Goal: Task Accomplishment & Management: Complete application form

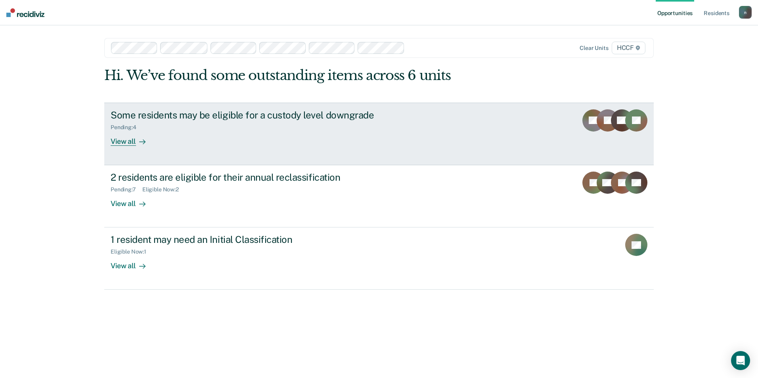
click at [384, 141] on div "Some residents may be eligible for a custody level downgrade Pending : 4 View a…" at bounding box center [259, 127] width 297 height 36
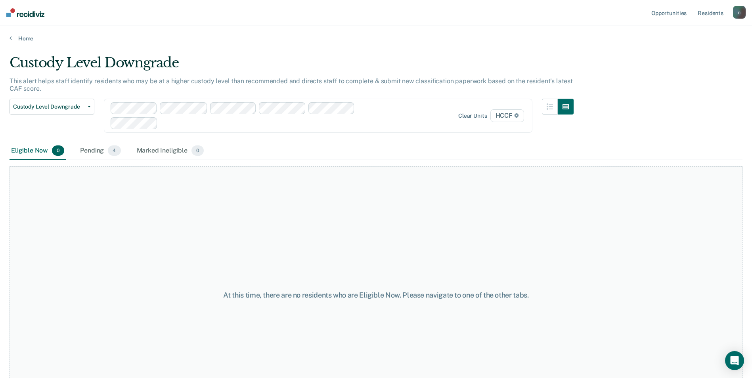
click at [48, 150] on div "Eligible Now 0" at bounding box center [38, 150] width 56 height 17
click at [77, 109] on span "Custody Level Downgrade" at bounding box center [48, 106] width 71 height 7
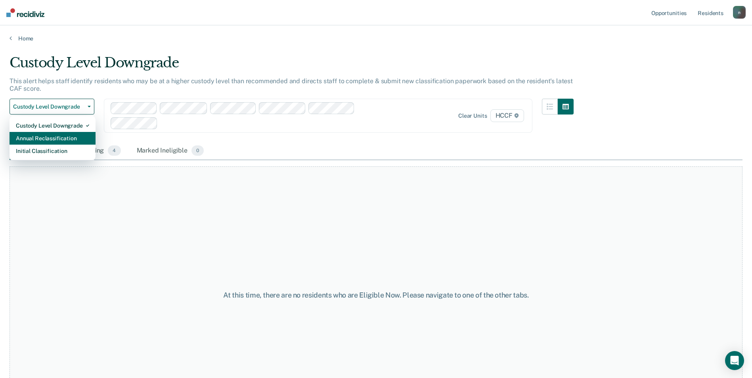
click at [70, 134] on div "Annual Reclassification" at bounding box center [52, 138] width 73 height 13
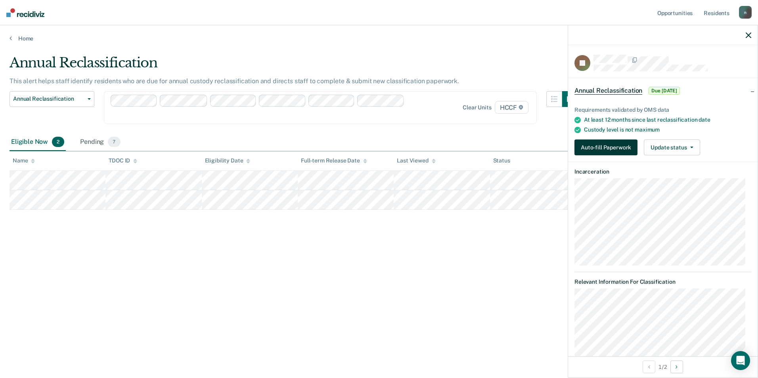
click at [606, 146] on button "Auto-fill Paperwork" at bounding box center [605, 147] width 63 height 16
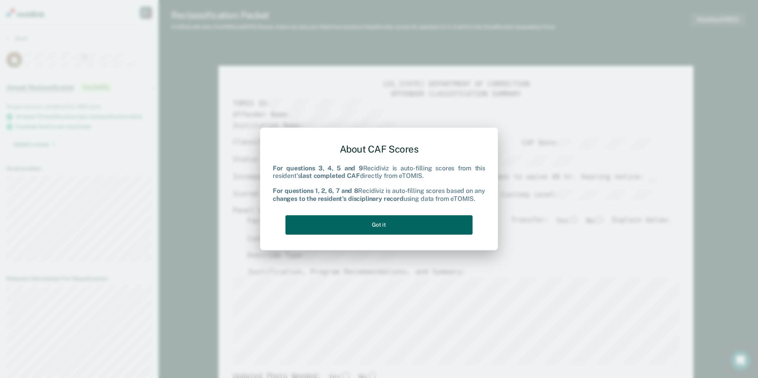
click at [374, 221] on button "Got it" at bounding box center [378, 224] width 187 height 19
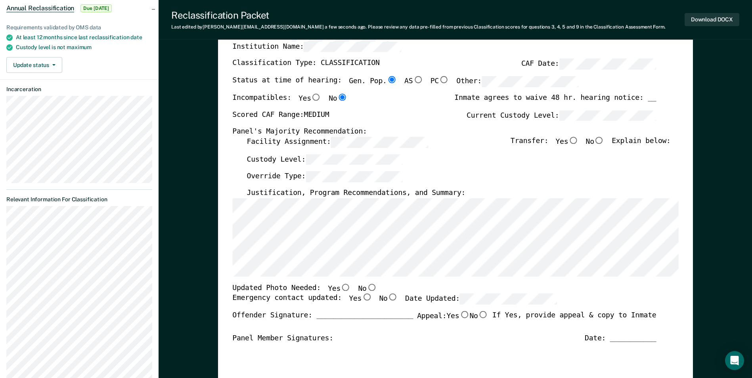
scroll to position [0, 4]
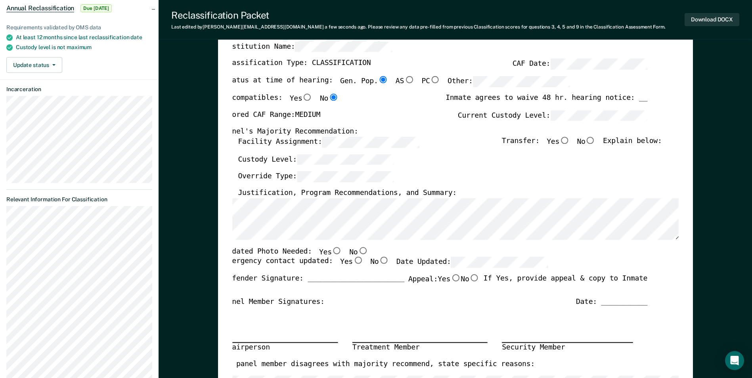
click at [332, 250] on input "Yes" at bounding box center [337, 250] width 10 height 7
type textarea "x"
radio input "true"
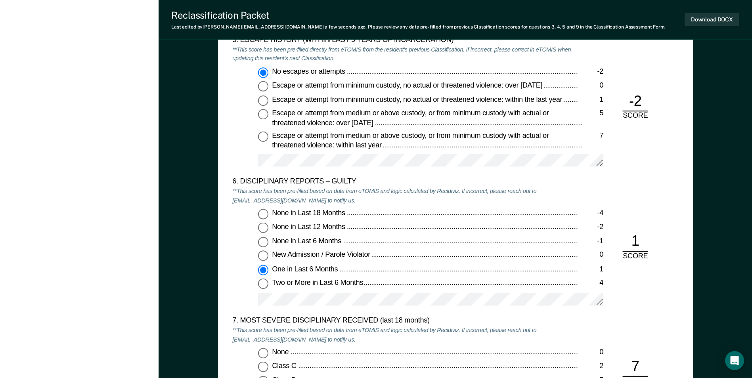
scroll to position [1347, 0]
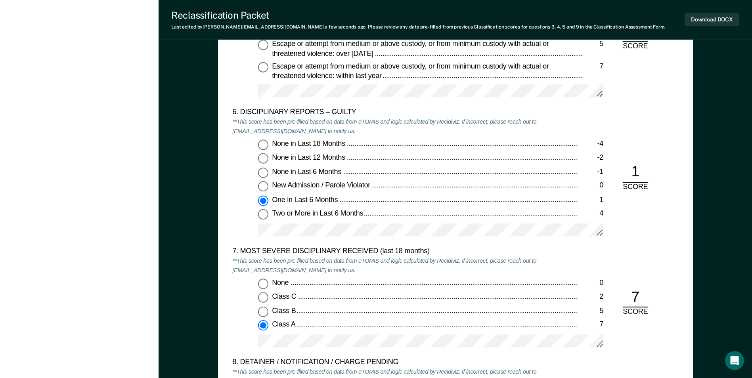
scroll to position [1427, 0]
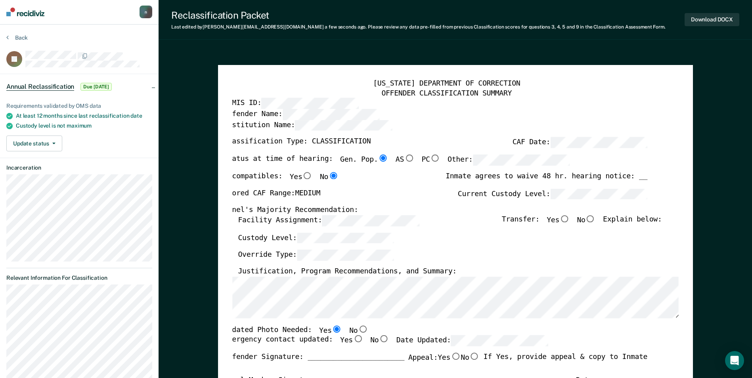
scroll to position [0, 0]
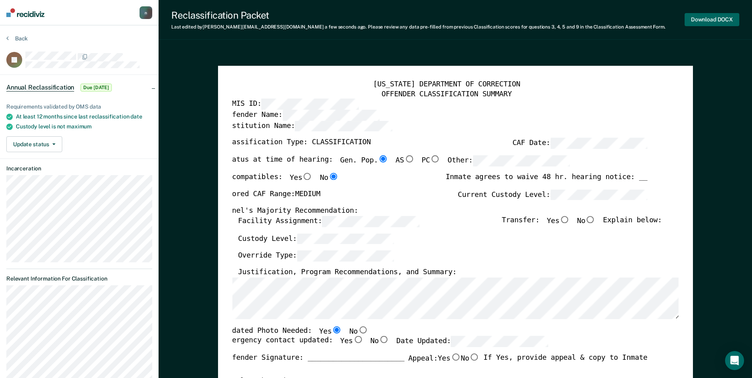
click at [718, 17] on button "Download DOCX" at bounding box center [711, 19] width 55 height 13
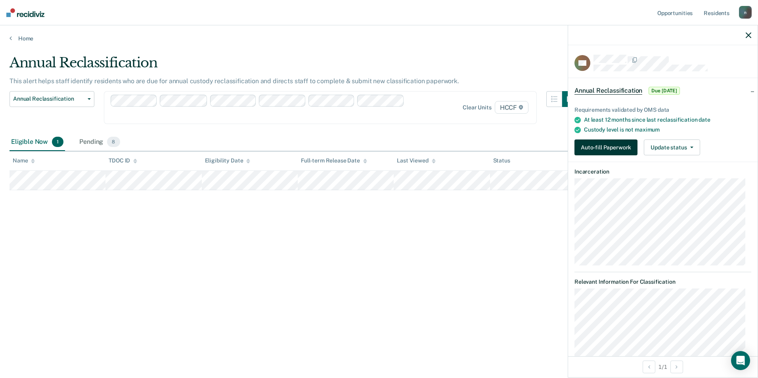
click at [604, 144] on button "Auto-fill Paperwork" at bounding box center [605, 147] width 63 height 16
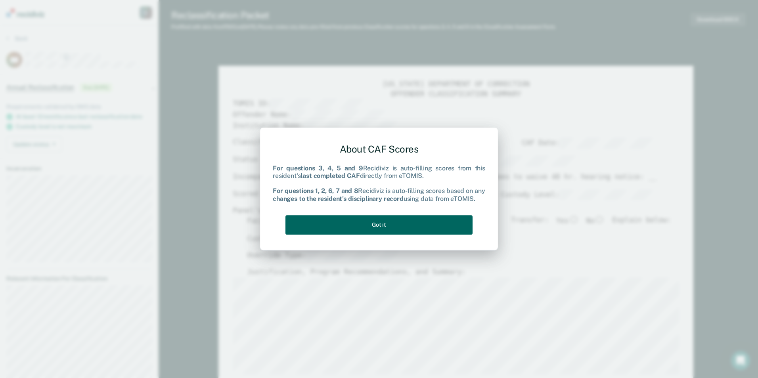
click at [360, 223] on button "Got it" at bounding box center [378, 224] width 187 height 19
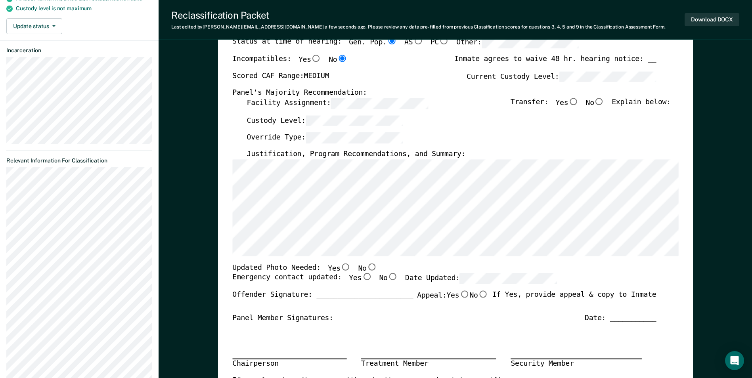
scroll to position [119, 0]
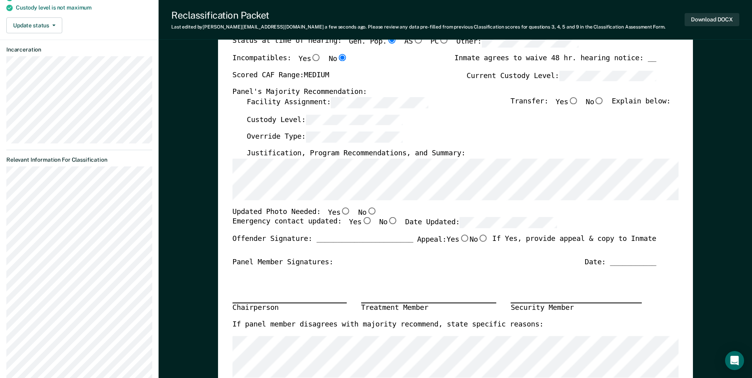
click at [366, 210] on input "No" at bounding box center [371, 210] width 10 height 7
type textarea "x"
radio input "true"
click at [361, 221] on input "Yes" at bounding box center [366, 221] width 10 height 7
type textarea "x"
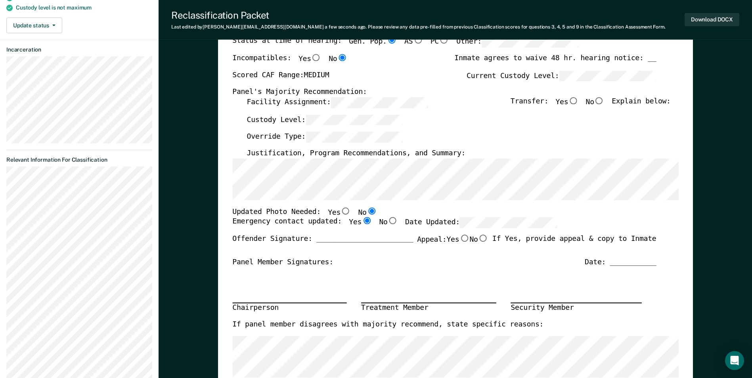
radio input "true"
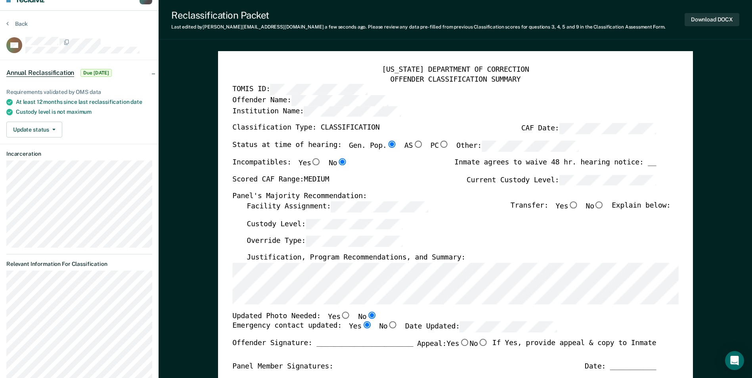
scroll to position [0, 0]
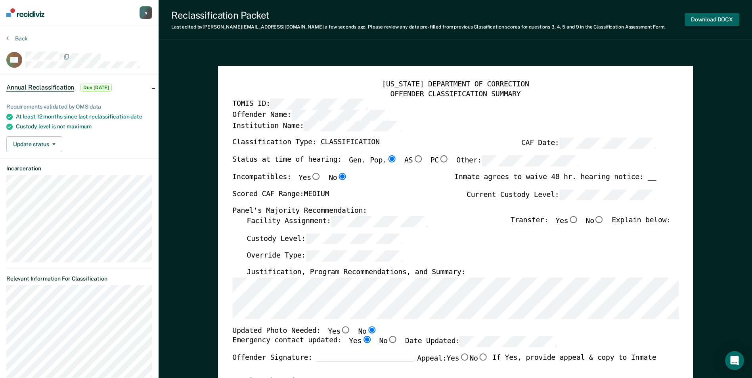
click at [701, 18] on button "Download DOCX" at bounding box center [711, 19] width 55 height 13
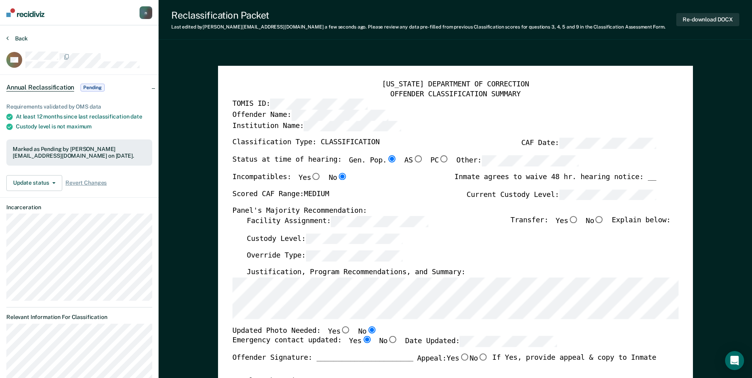
click at [16, 39] on button "Back" at bounding box center [16, 38] width 21 height 7
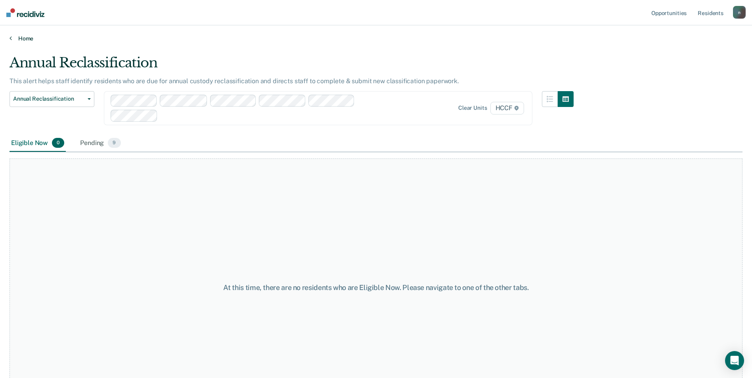
click at [25, 38] on link "Home" at bounding box center [376, 38] width 733 height 7
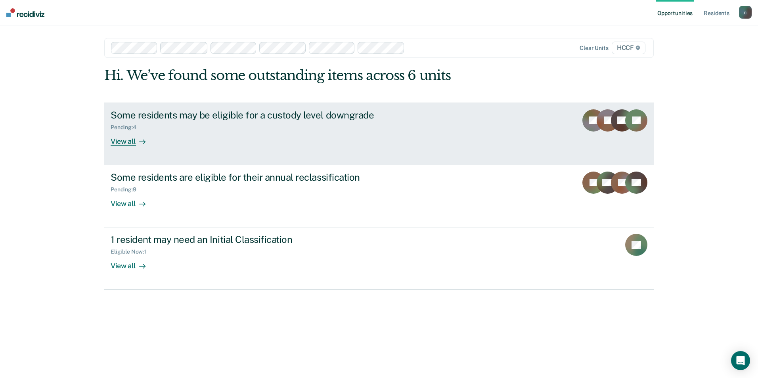
click at [168, 117] on div "Some residents may be eligible for a custody level downgrade" at bounding box center [250, 114] width 278 height 11
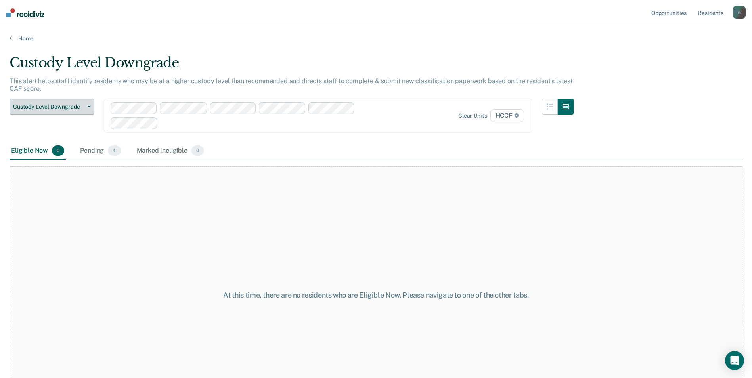
click at [88, 111] on button "Custody Level Downgrade" at bounding box center [52, 107] width 85 height 16
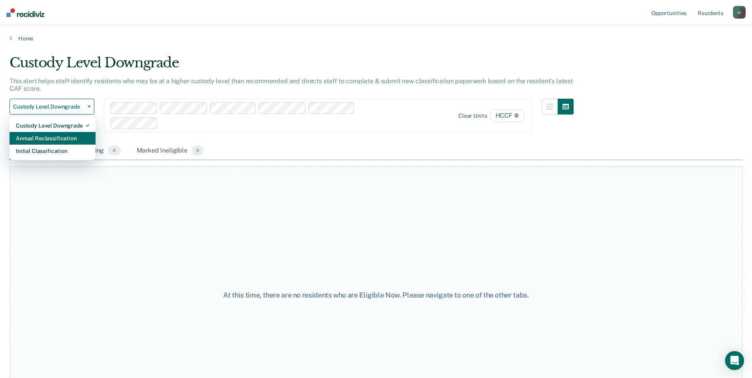
click at [74, 137] on div "Annual Reclassification" at bounding box center [52, 138] width 73 height 13
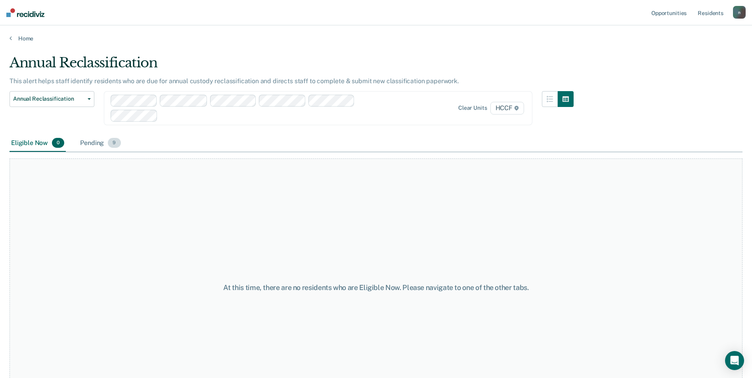
click at [85, 140] on div "Pending 9" at bounding box center [100, 143] width 44 height 17
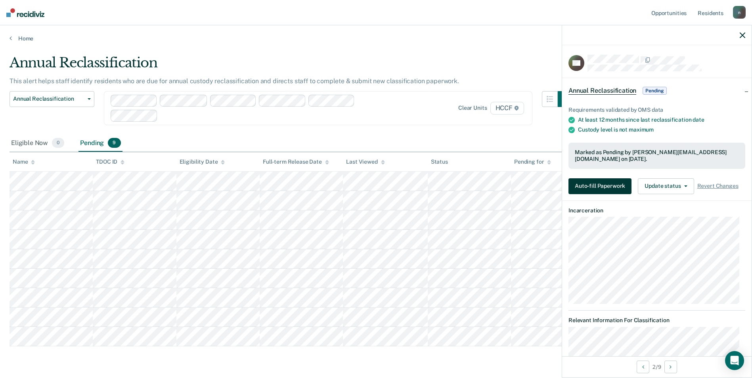
click at [611, 180] on button "Auto-fill Paperwork" at bounding box center [599, 186] width 63 height 16
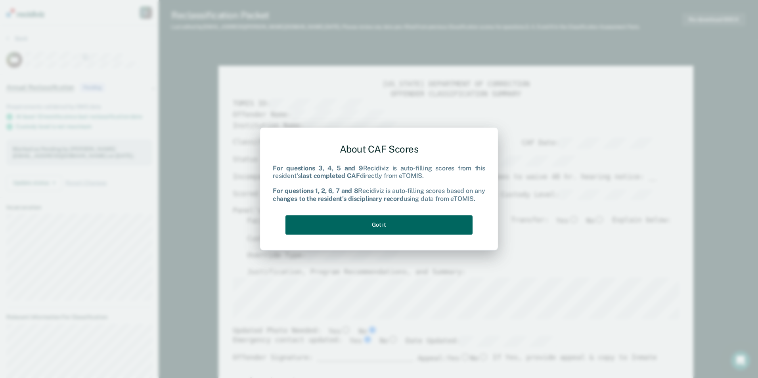
click at [380, 223] on button "Got it" at bounding box center [378, 224] width 187 height 19
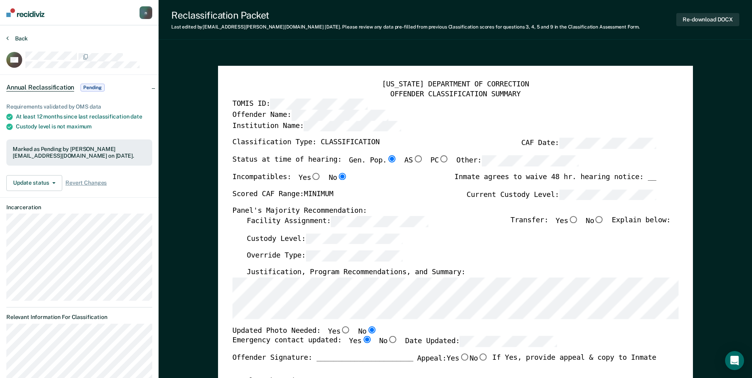
click at [21, 36] on button "Back" at bounding box center [16, 38] width 21 height 7
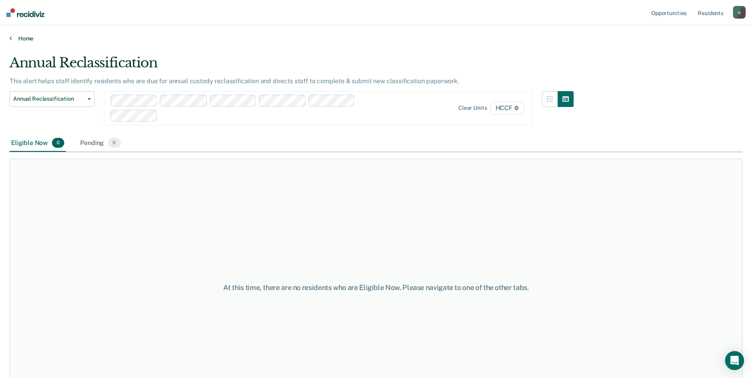
click at [21, 36] on link "Home" at bounding box center [376, 38] width 733 height 7
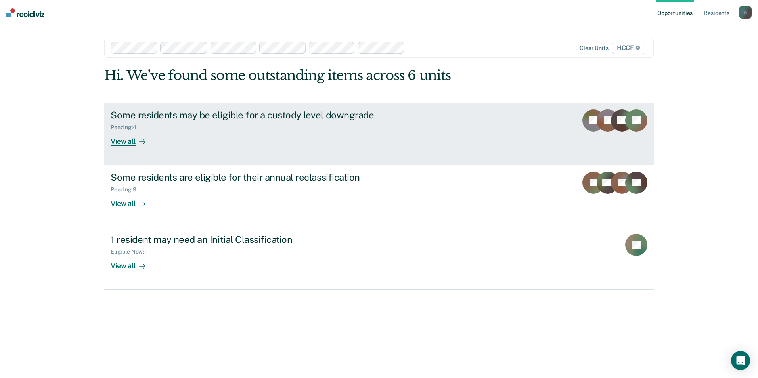
click at [395, 112] on div "Some residents may be eligible for a custody level downgrade Pending : 4 View a…" at bounding box center [259, 127] width 297 height 36
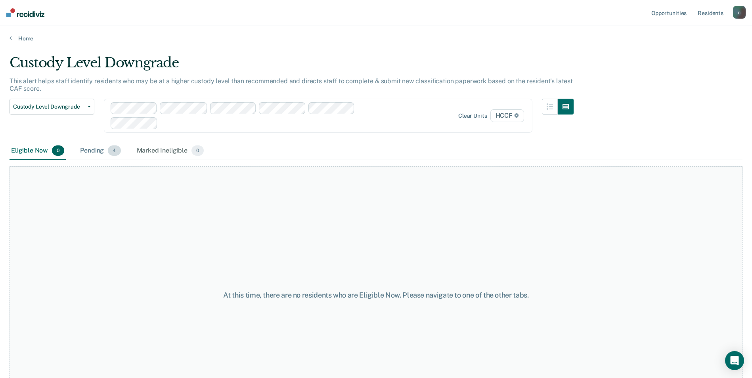
click at [101, 145] on div "Pending 4" at bounding box center [100, 150] width 44 height 17
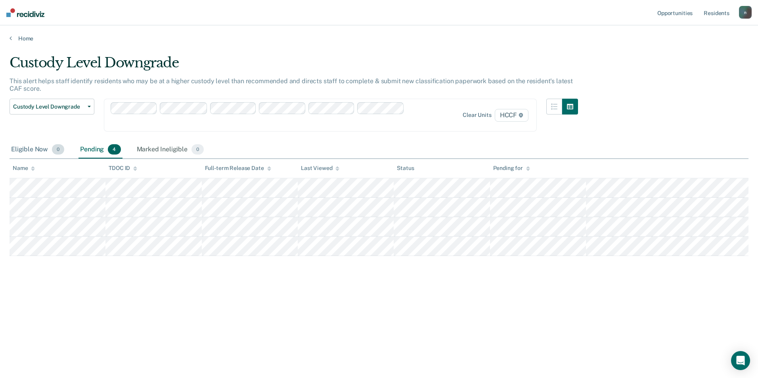
click at [32, 151] on div "Eligible Now 0" at bounding box center [38, 149] width 56 height 17
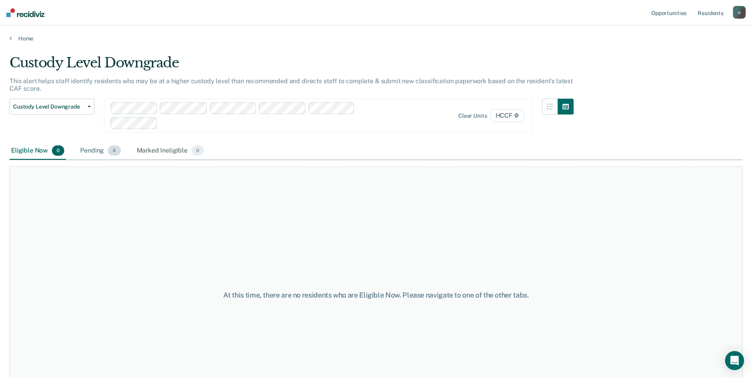
click at [81, 148] on div "Pending 4" at bounding box center [100, 150] width 44 height 17
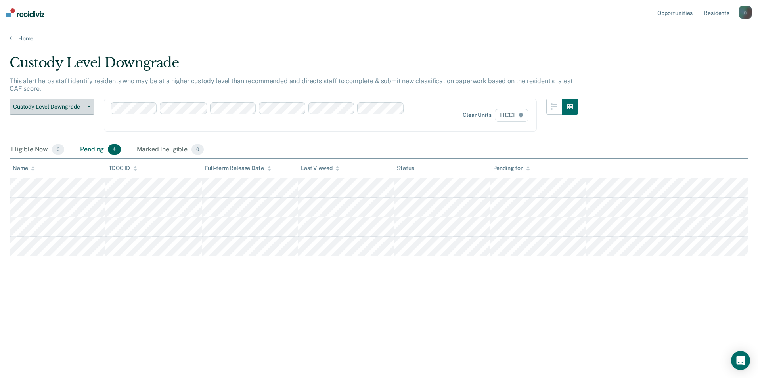
click at [76, 106] on span "Custody Level Downgrade" at bounding box center [48, 106] width 71 height 7
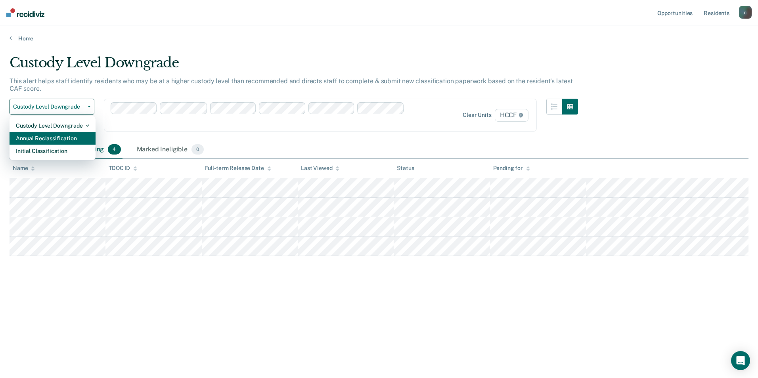
click at [70, 136] on div "Annual Reclassification" at bounding box center [52, 138] width 73 height 13
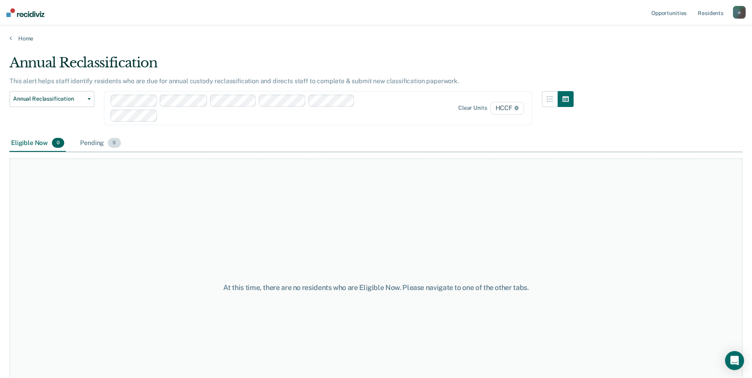
click at [101, 143] on div "Pending 9" at bounding box center [100, 143] width 44 height 17
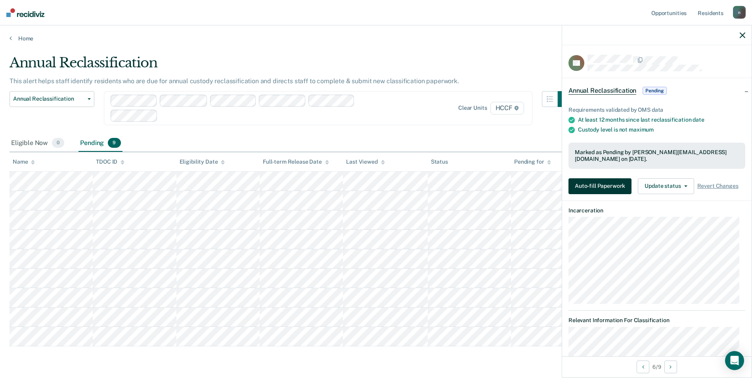
click at [601, 179] on button "Auto-fill Paperwork" at bounding box center [599, 186] width 63 height 16
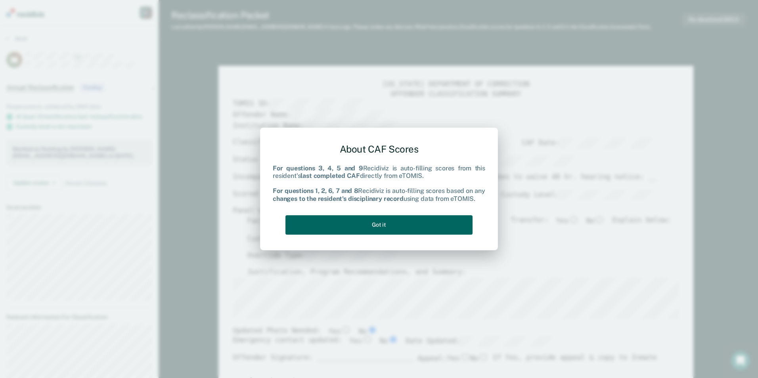
click at [368, 230] on button "Got it" at bounding box center [378, 224] width 187 height 19
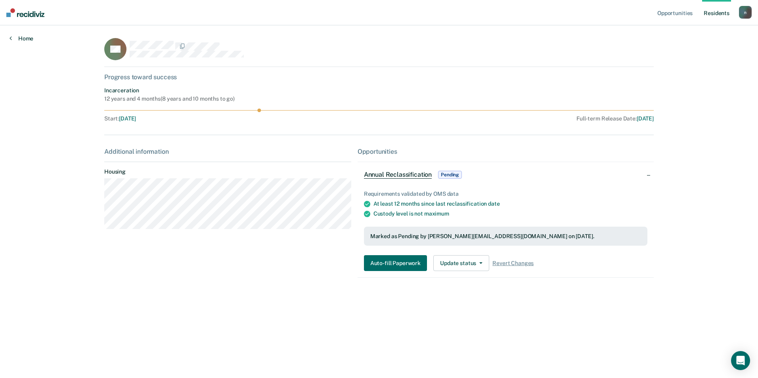
click at [18, 35] on link "Home" at bounding box center [22, 38] width 24 height 7
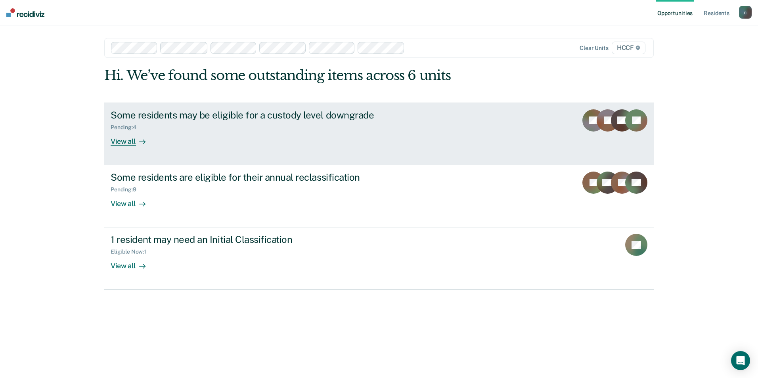
click at [454, 128] on link "Some residents may be eligible for a custody level downgrade Pending : 4 View a…" at bounding box center [378, 134] width 549 height 63
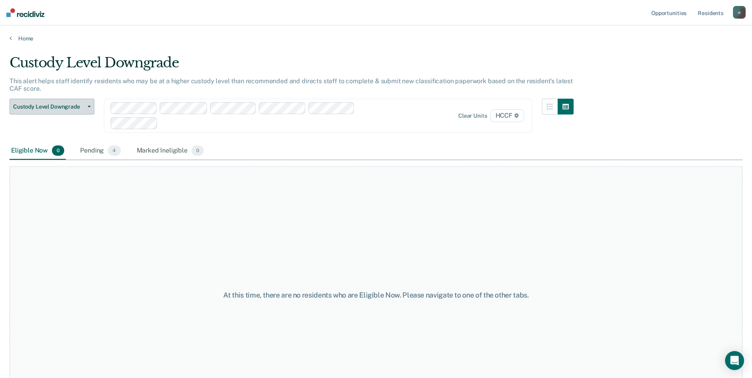
click at [71, 107] on span "Custody Level Downgrade" at bounding box center [48, 106] width 71 height 7
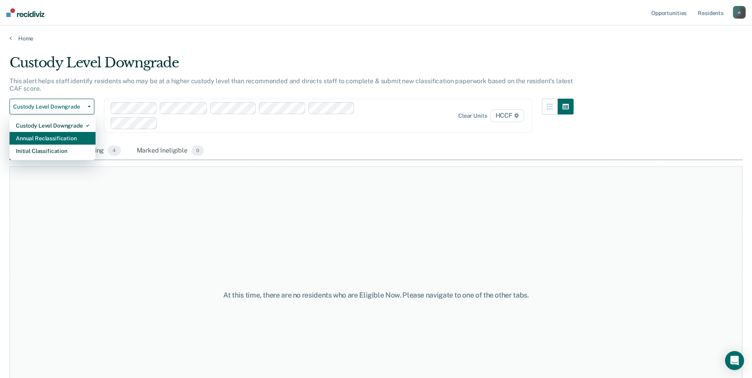
click at [68, 134] on div "Annual Reclassification" at bounding box center [52, 138] width 73 height 13
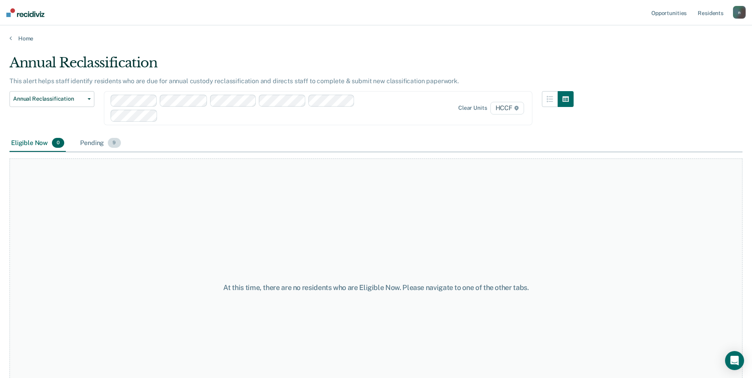
click at [96, 139] on div "Pending 9" at bounding box center [100, 143] width 44 height 17
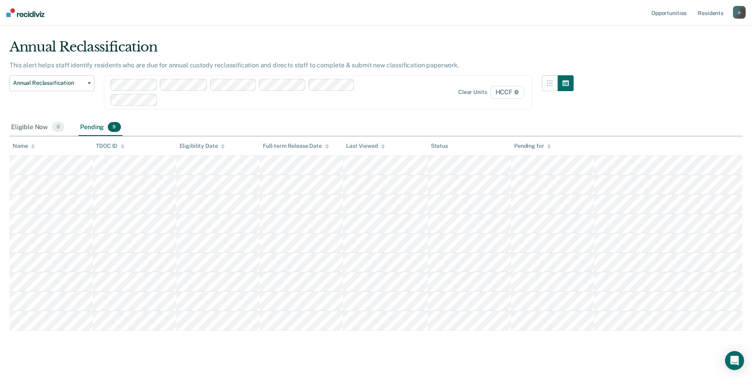
scroll to position [25, 0]
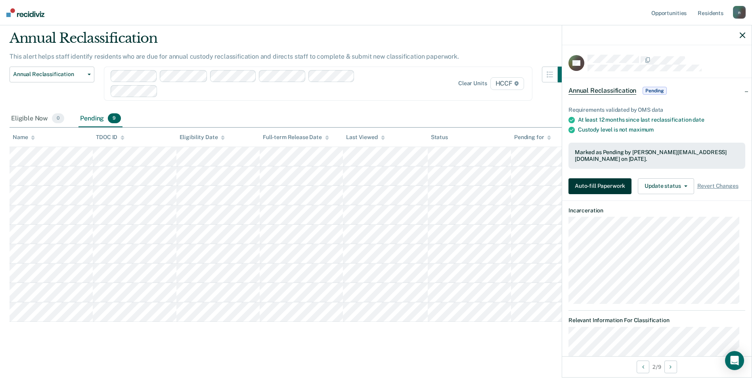
click at [606, 187] on button "Auto-fill Paperwork" at bounding box center [599, 186] width 63 height 16
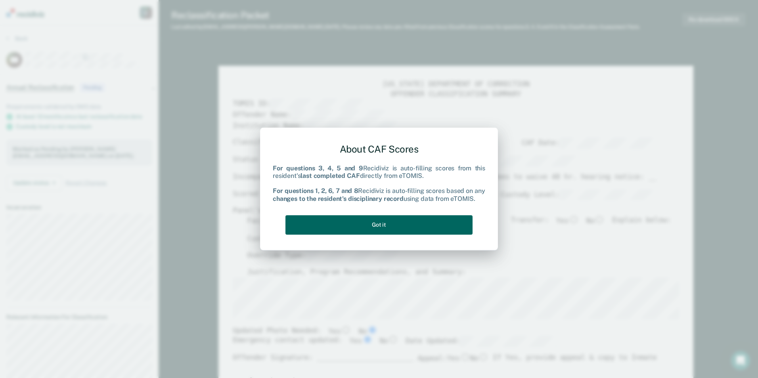
click at [417, 222] on button "Got it" at bounding box center [378, 224] width 187 height 19
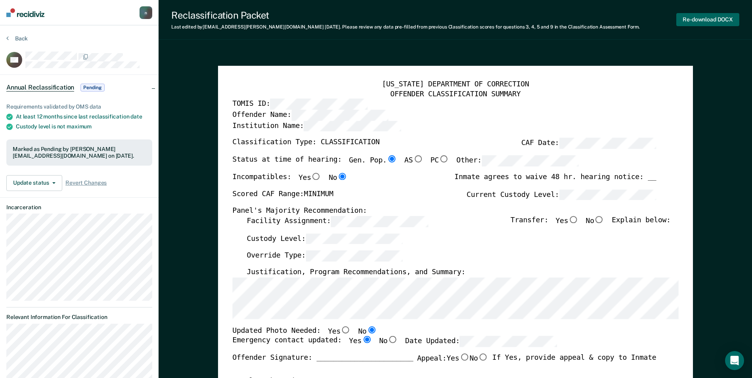
click at [722, 18] on button "Re-download DOCX" at bounding box center [707, 19] width 63 height 13
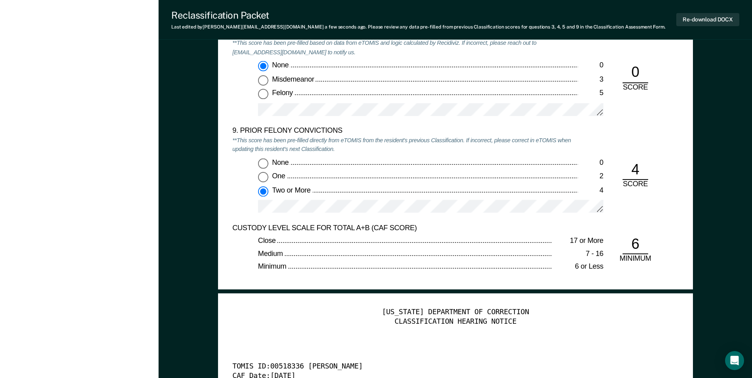
scroll to position [1704, 0]
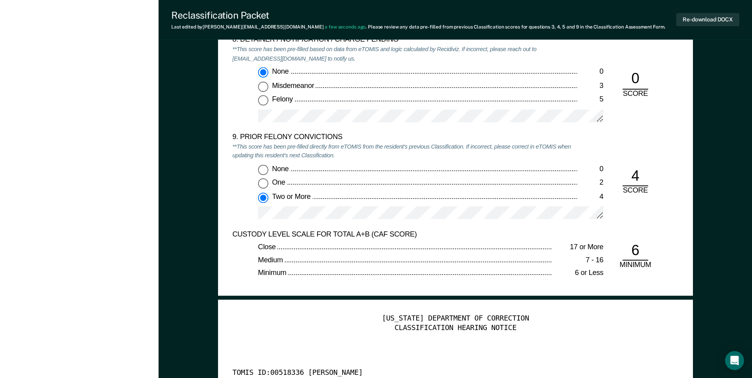
type textarea "x"
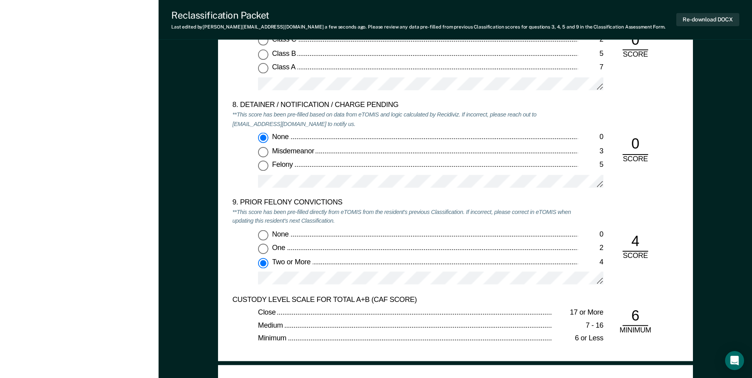
scroll to position [1625, 0]
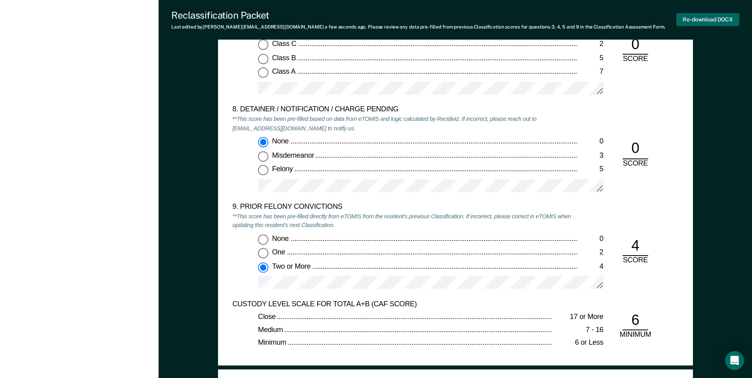
click at [689, 17] on button "Re-download DOCX" at bounding box center [707, 19] width 63 height 13
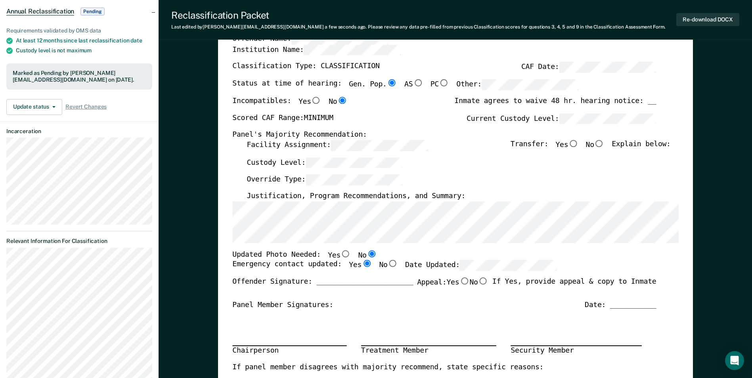
scroll to position [0, 0]
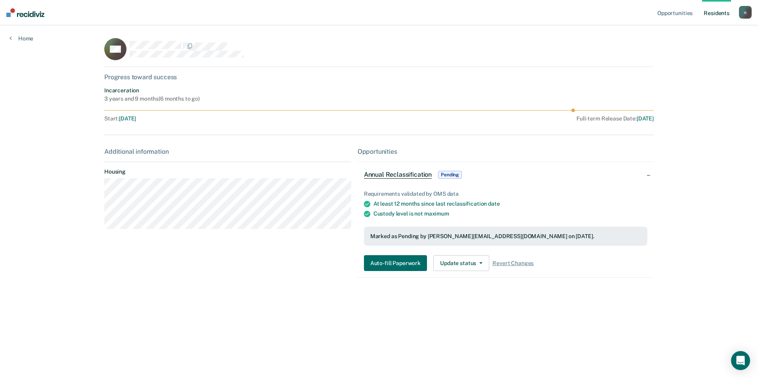
click at [124, 55] on rect at bounding box center [115, 49] width 22 height 22
click at [393, 174] on span "Annual Reclassification" at bounding box center [398, 175] width 68 height 8
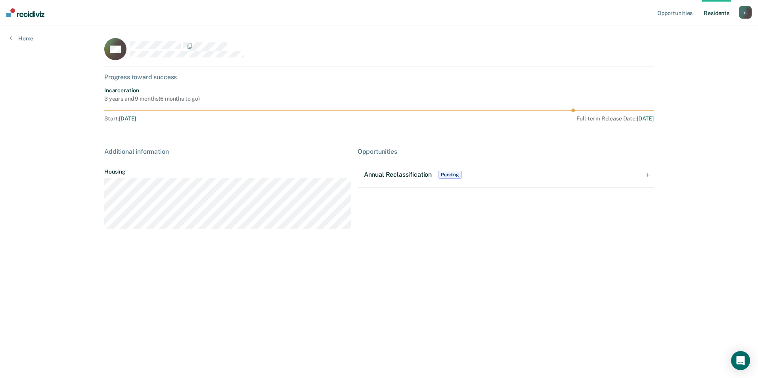
click at [393, 174] on span "Annual Reclassification" at bounding box center [398, 175] width 68 height 8
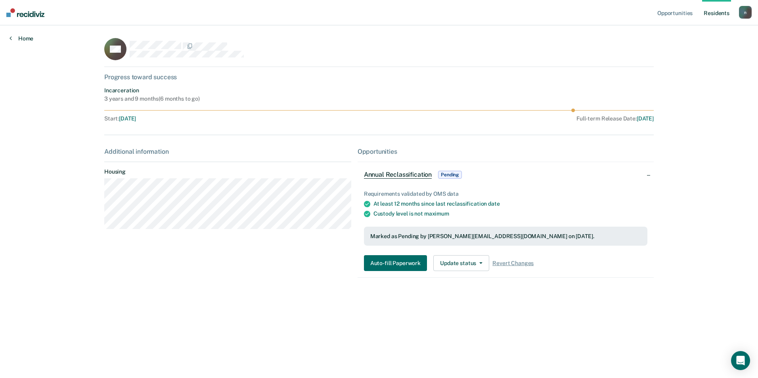
click at [27, 38] on link "Home" at bounding box center [22, 38] width 24 height 7
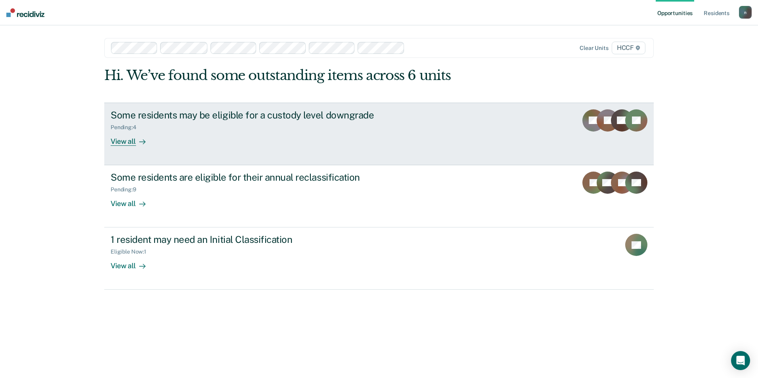
click at [227, 118] on div "Some residents may be eligible for a custody level downgrade" at bounding box center [250, 114] width 278 height 11
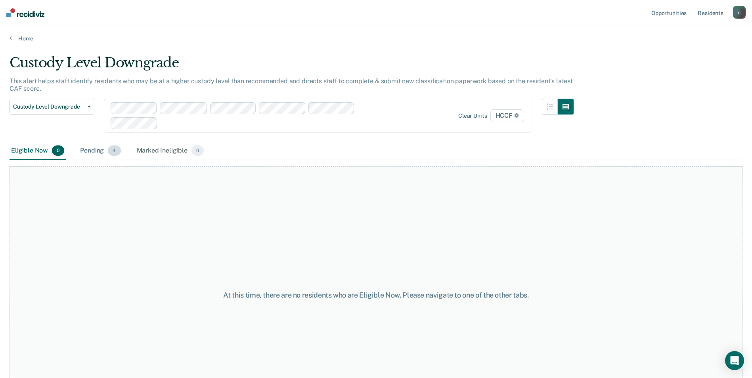
click at [99, 149] on div "Pending 4" at bounding box center [100, 150] width 44 height 17
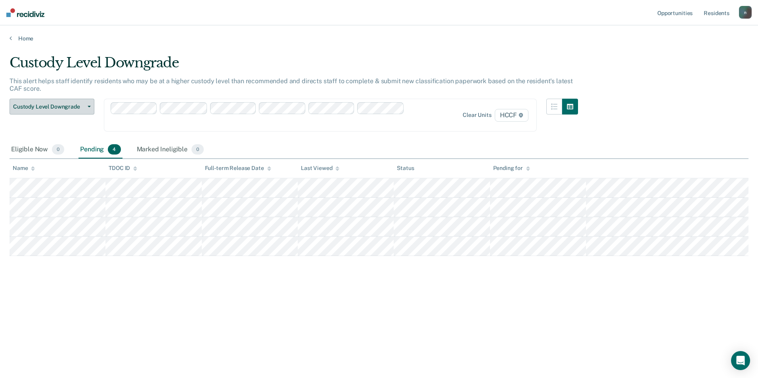
click at [77, 107] on span "Custody Level Downgrade" at bounding box center [48, 106] width 71 height 7
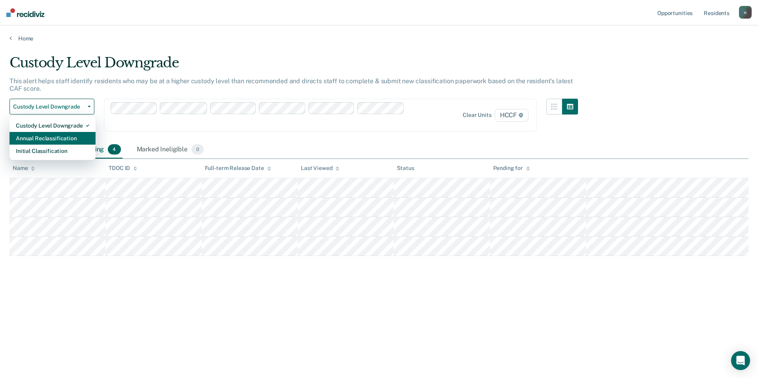
click at [68, 136] on div "Annual Reclassification" at bounding box center [52, 138] width 73 height 13
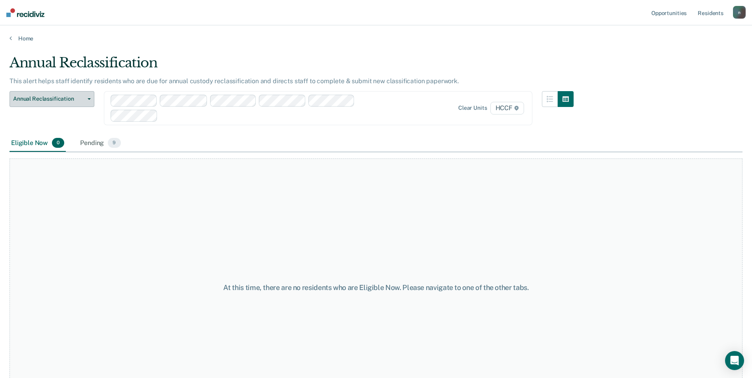
click at [85, 98] on span "button" at bounding box center [87, 99] width 6 height 2
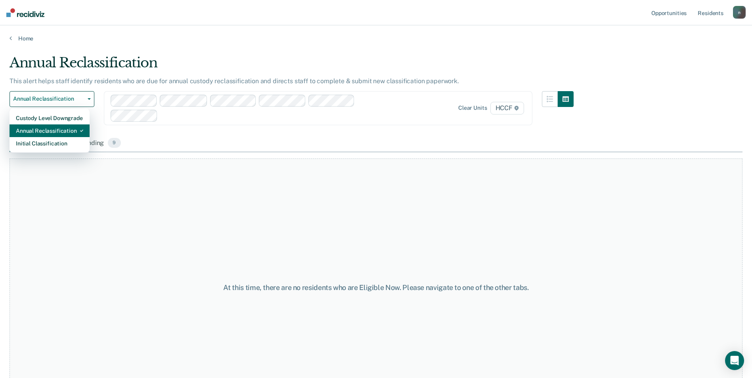
click at [68, 134] on div "Annual Reclassification" at bounding box center [49, 130] width 67 height 13
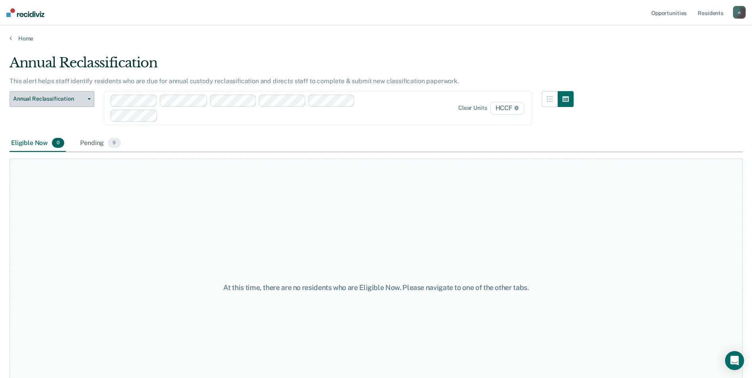
click at [87, 98] on button "Annual Reclassification" at bounding box center [52, 99] width 85 height 16
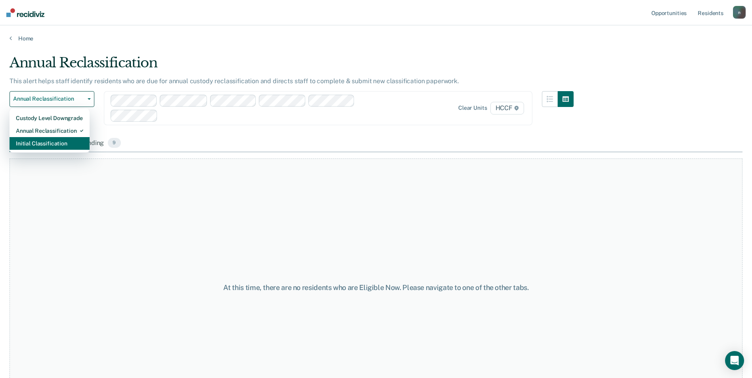
click at [69, 137] on div "Initial Classification" at bounding box center [49, 143] width 67 height 13
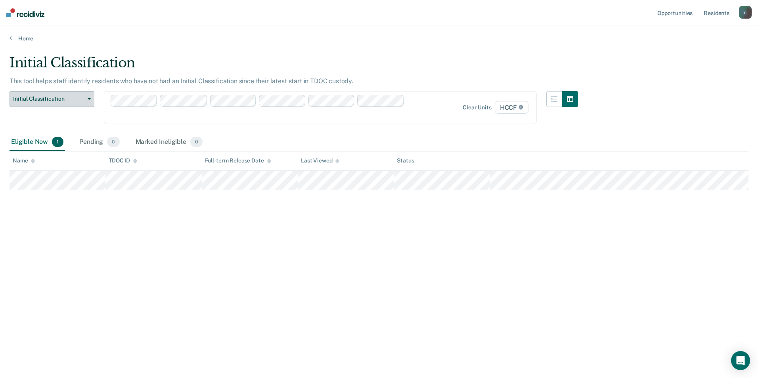
click at [78, 99] on span "Initial Classification" at bounding box center [48, 98] width 71 height 7
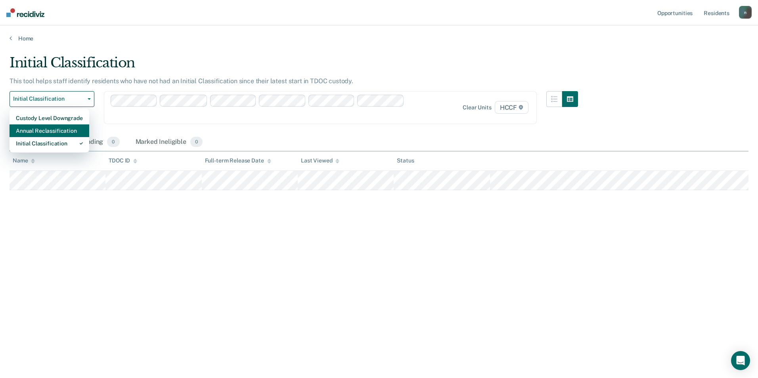
click at [72, 125] on div "Annual Reclassification" at bounding box center [49, 130] width 67 height 13
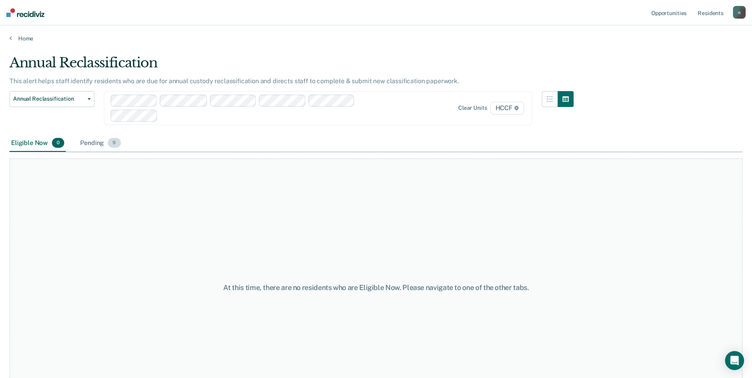
click at [92, 141] on div "Pending 9" at bounding box center [100, 143] width 44 height 17
